Goal: Information Seeking & Learning: Learn about a topic

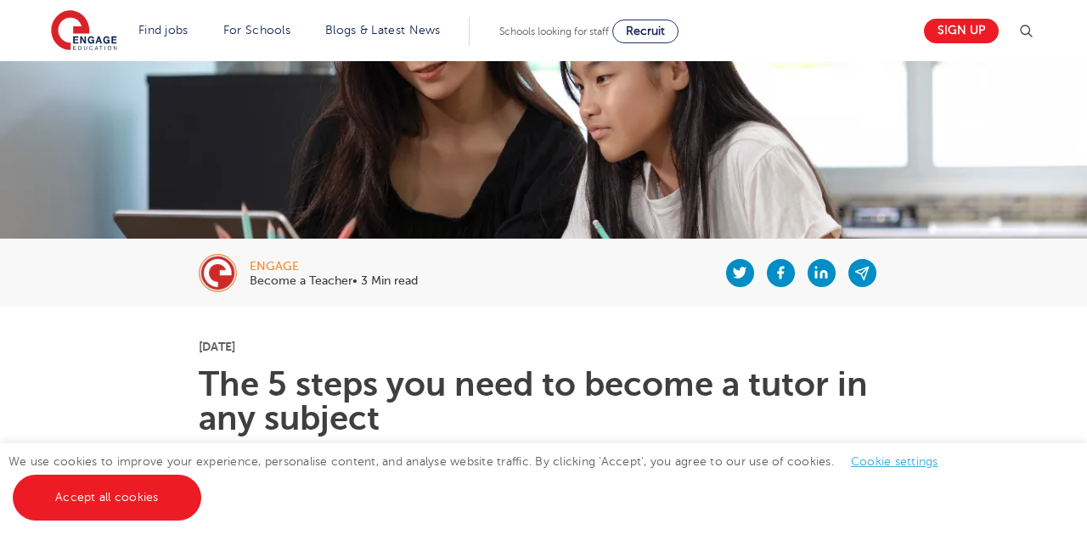
scroll to position [264, 0]
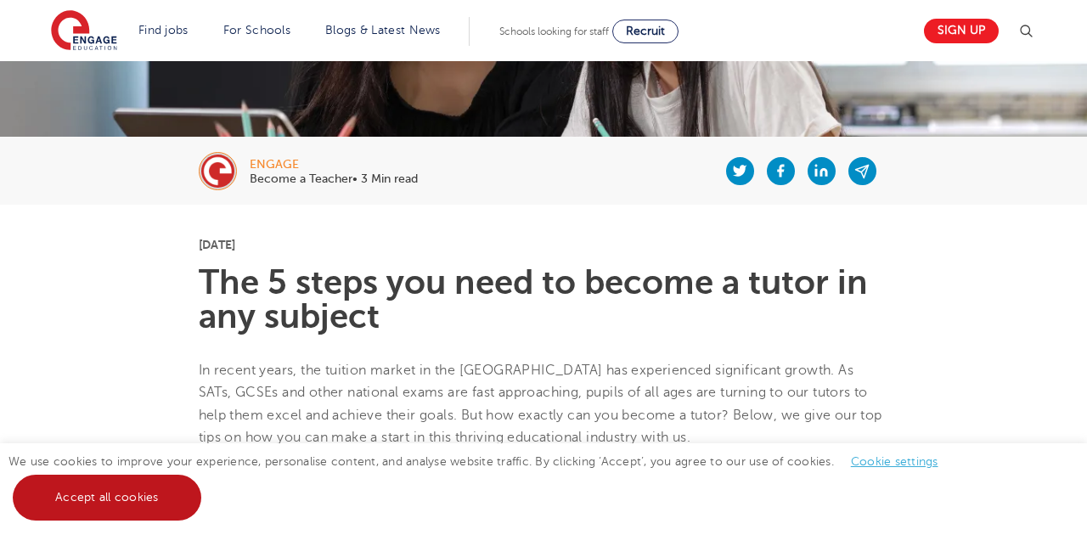
click at [109, 494] on link "Accept all cookies" at bounding box center [107, 498] width 189 height 46
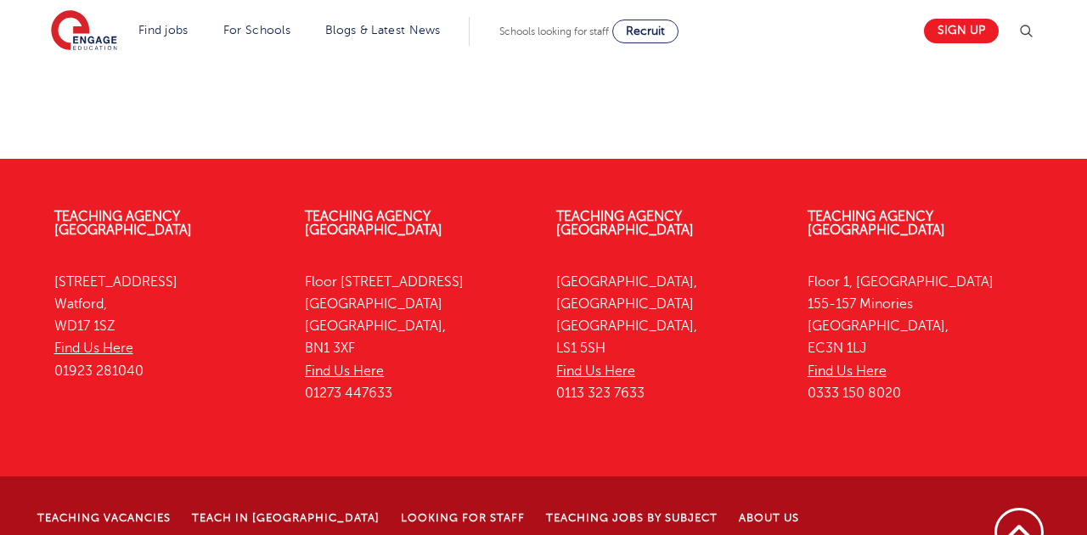
scroll to position [3041, 0]
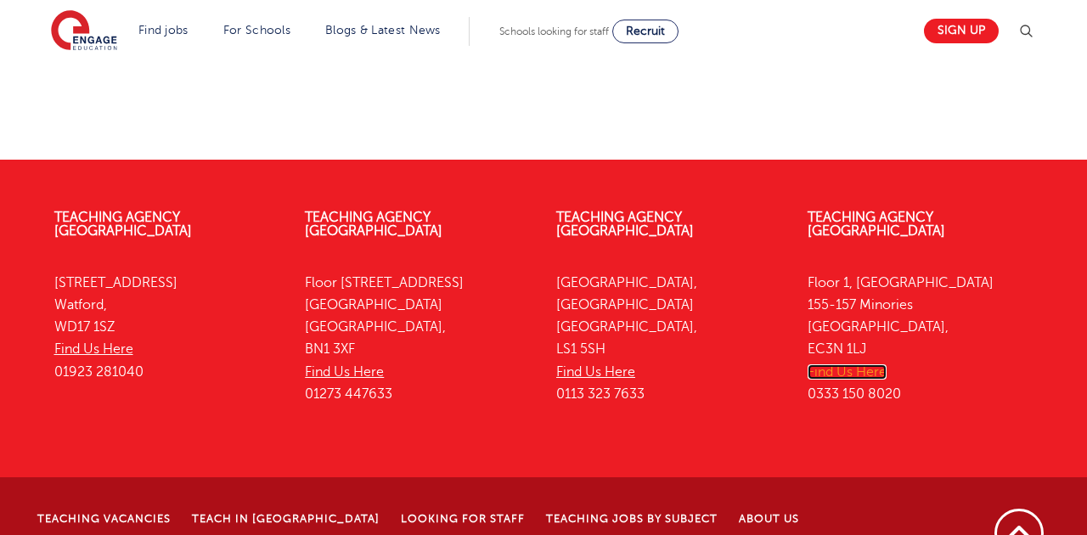
click at [852, 364] on link "Find Us Here" at bounding box center [847, 371] width 79 height 15
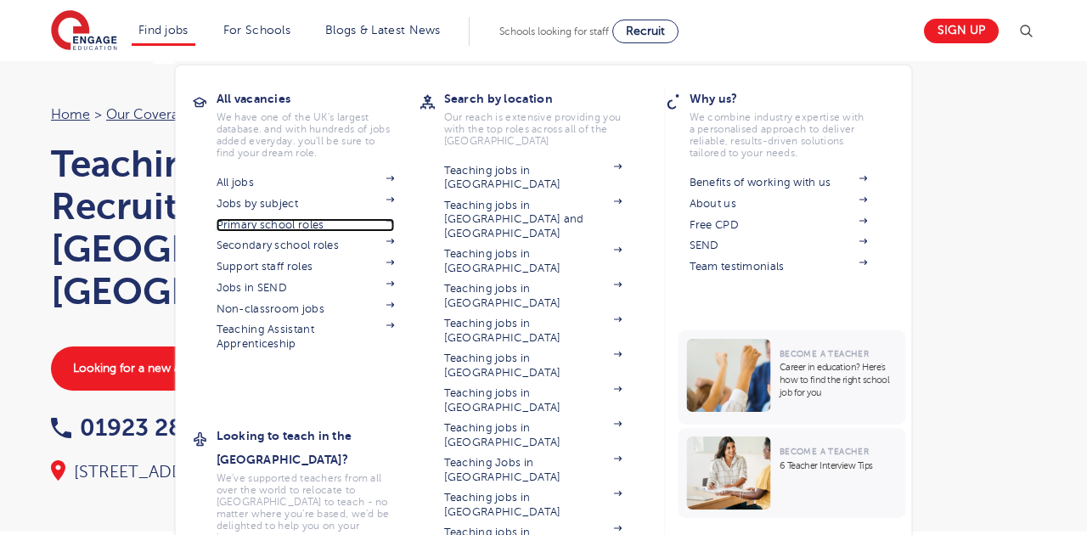
click at [283, 228] on link "Primary school roles" at bounding box center [306, 225] width 178 height 14
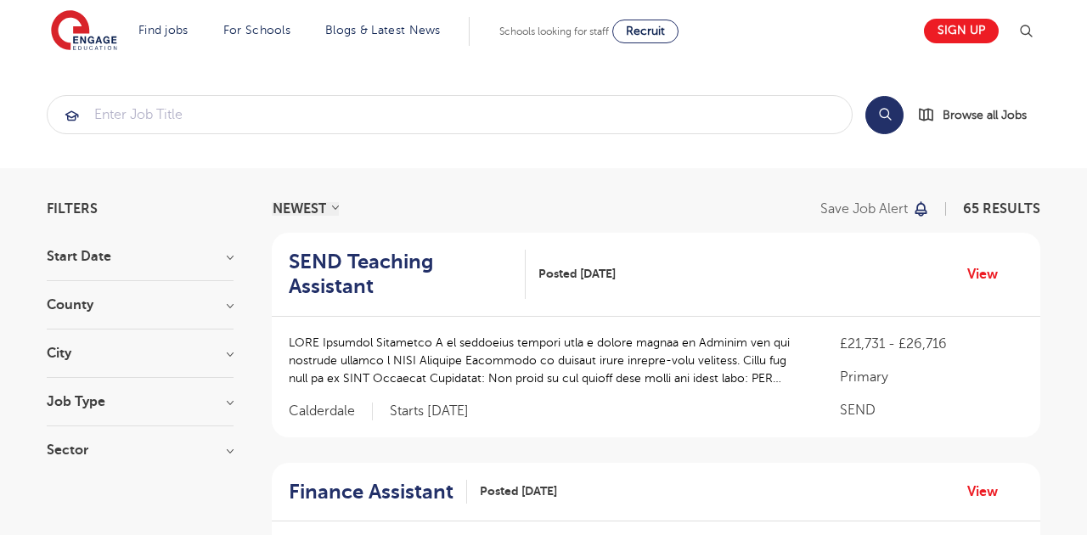
click at [131, 357] on h3 "City" at bounding box center [140, 354] width 187 height 14
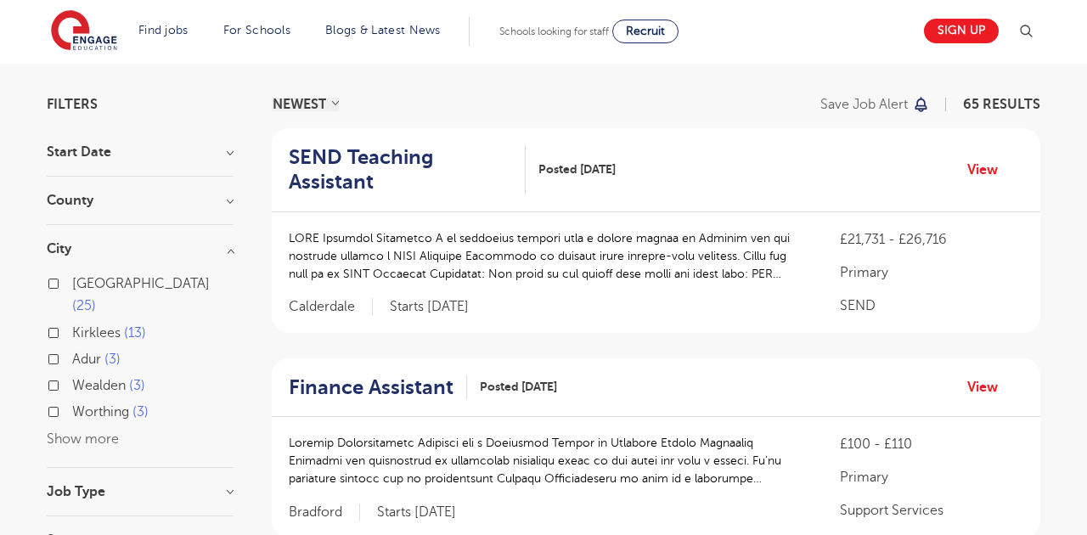
scroll to position [107, 0]
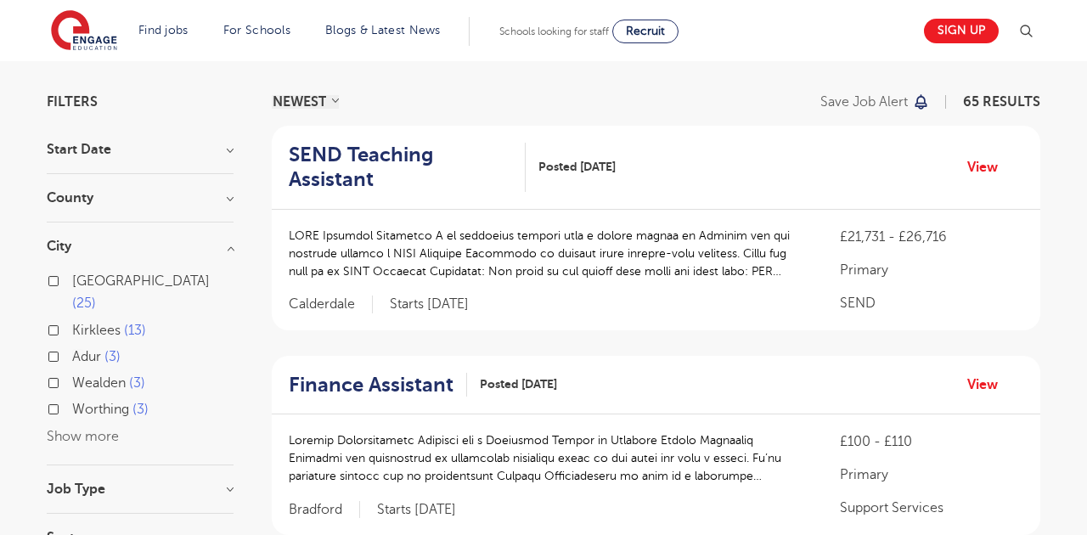
click at [81, 429] on button "Show more" at bounding box center [83, 436] width 72 height 15
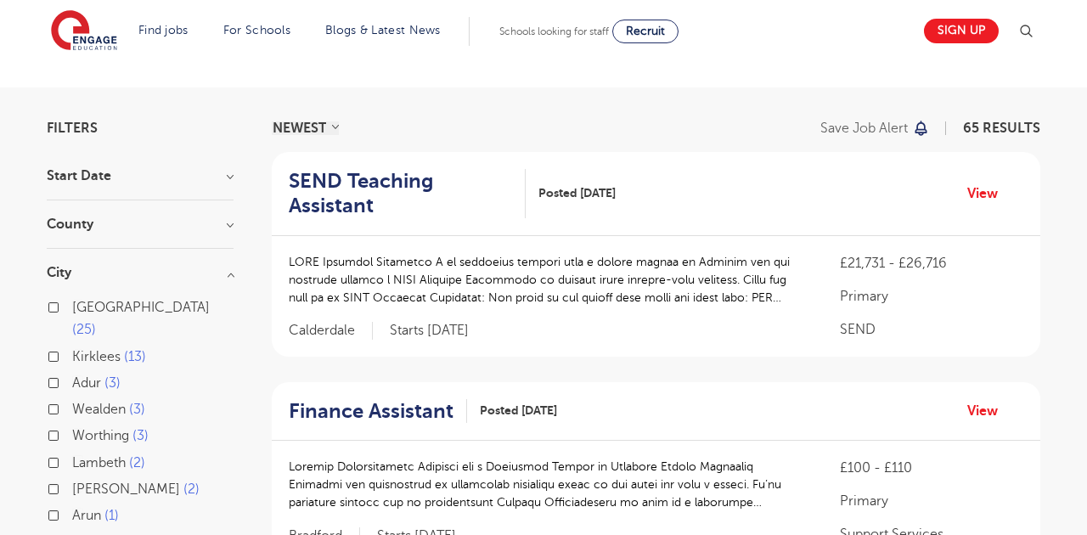
scroll to position [0, 0]
